Goal: Information Seeking & Learning: Find specific fact

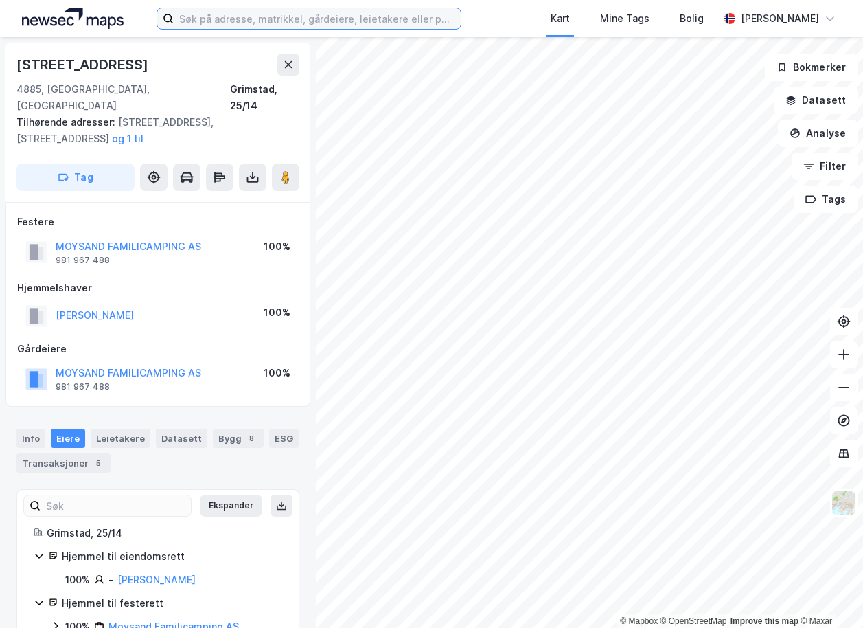
click at [216, 20] on input at bounding box center [317, 18] width 287 height 21
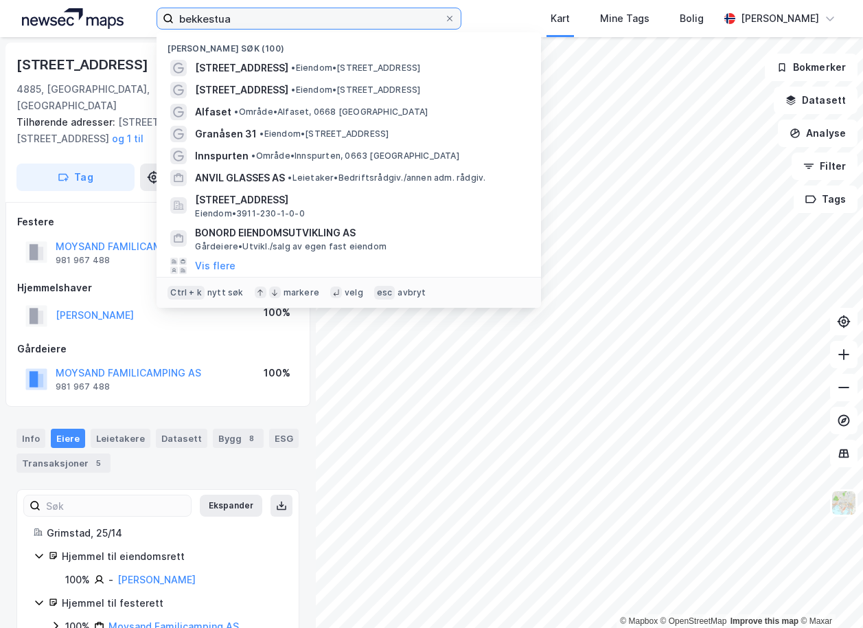
type input "bekkestua"
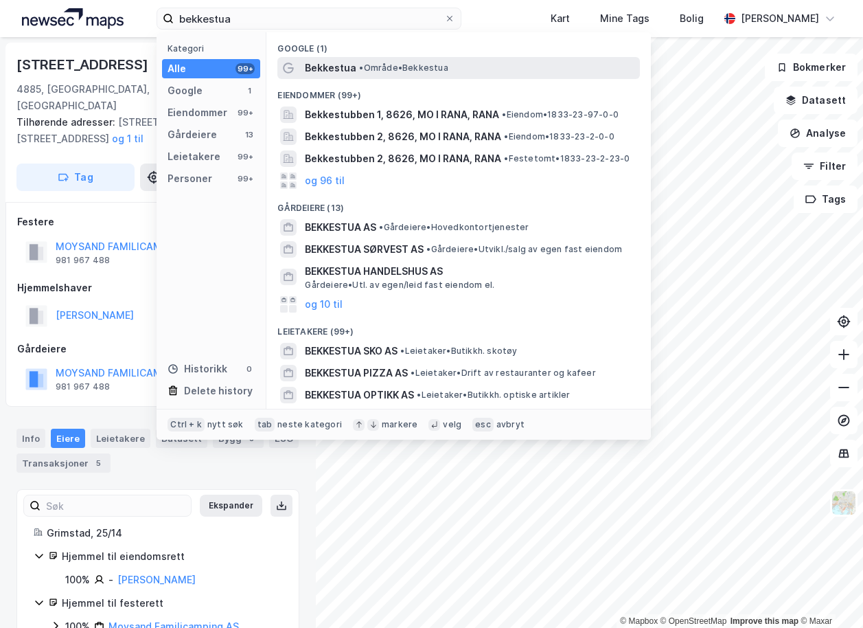
click at [359, 70] on span "•" at bounding box center [361, 67] width 4 height 10
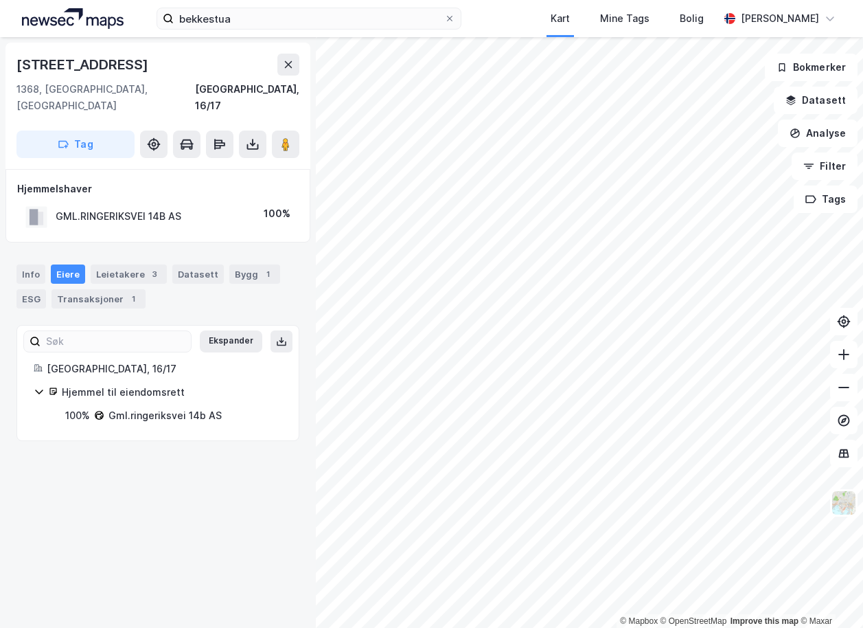
click at [174, 407] on div "Gml.ringeriksvei 14b AS" at bounding box center [164, 415] width 113 height 16
click at [128, 384] on div "Hjemmel til eiendomsrett" at bounding box center [172, 392] width 220 height 16
click at [123, 384] on div "Hjemmel til eiendomsrett" at bounding box center [172, 392] width 220 height 16
click at [66, 360] on div "[GEOGRAPHIC_DATA], 16/17" at bounding box center [165, 368] width 236 height 16
click at [58, 384] on div "Hjemmel til eiendomsrett" at bounding box center [165, 392] width 233 height 16
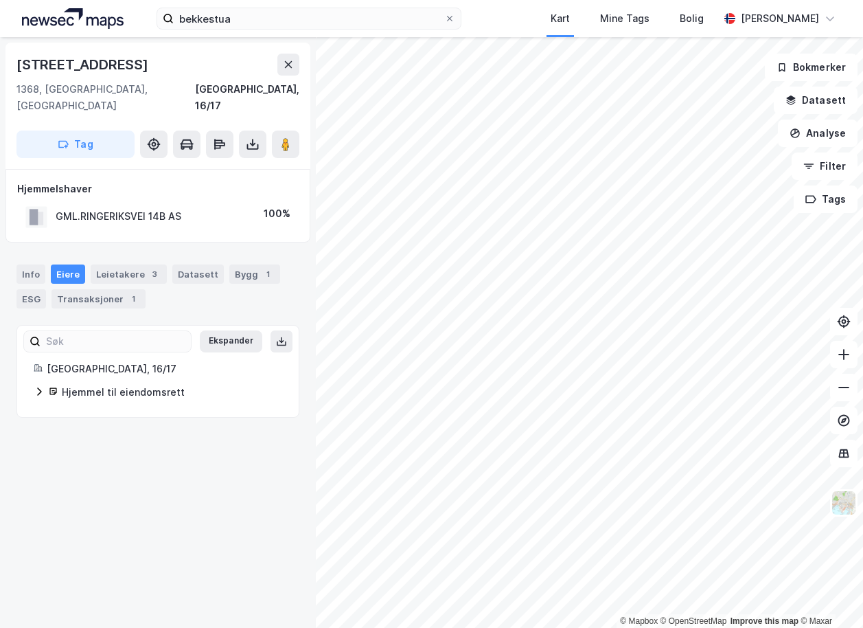
click at [56, 384] on div "Hjemmel til eiendomsrett" at bounding box center [165, 392] width 233 height 16
click at [139, 407] on div "Gml.ringeriksvei 14b AS" at bounding box center [164, 415] width 113 height 16
drag, startPoint x: 168, startPoint y: 400, endPoint x: 109, endPoint y: 404, distance: 58.5
click at [109, 407] on div "100% Gml.ringeriksvei 14b AS" at bounding box center [173, 415] width 217 height 16
copy div "Gml.ringeriksvei 14b AS"
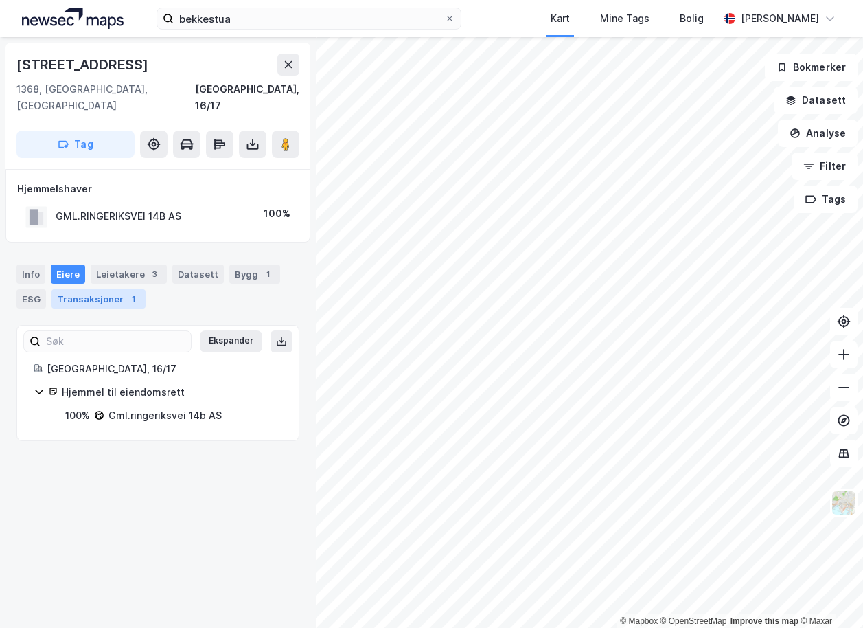
click at [86, 289] on div "Transaksjoner 1" at bounding box center [98, 298] width 94 height 19
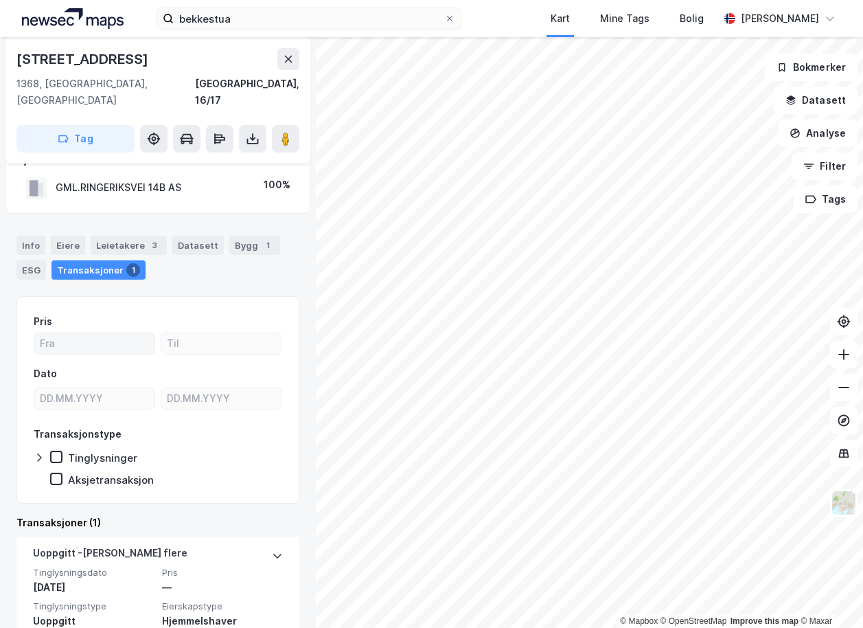
scroll to position [89, 0]
